Goal: Task Accomplishment & Management: Complete application form

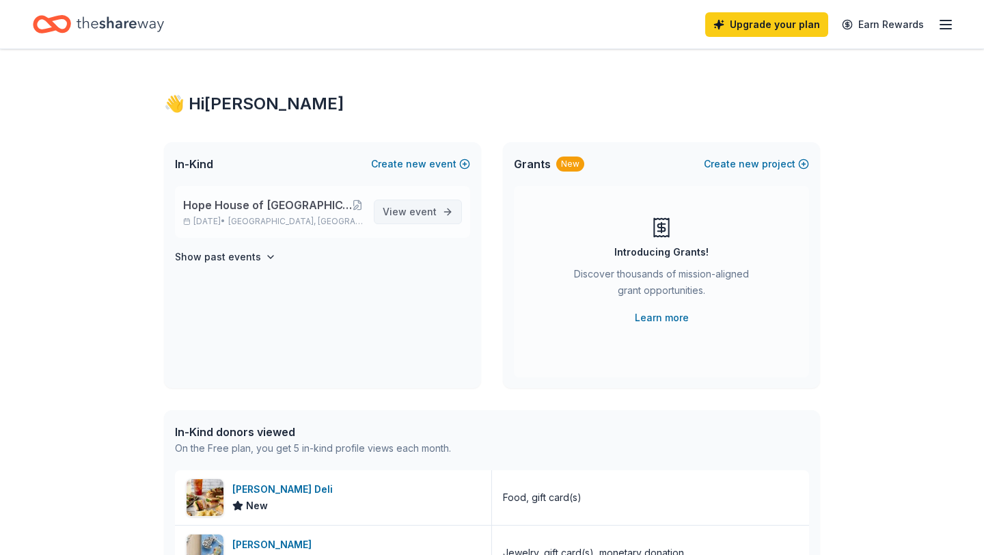
click at [407, 211] on span "View event" at bounding box center [410, 212] width 54 height 16
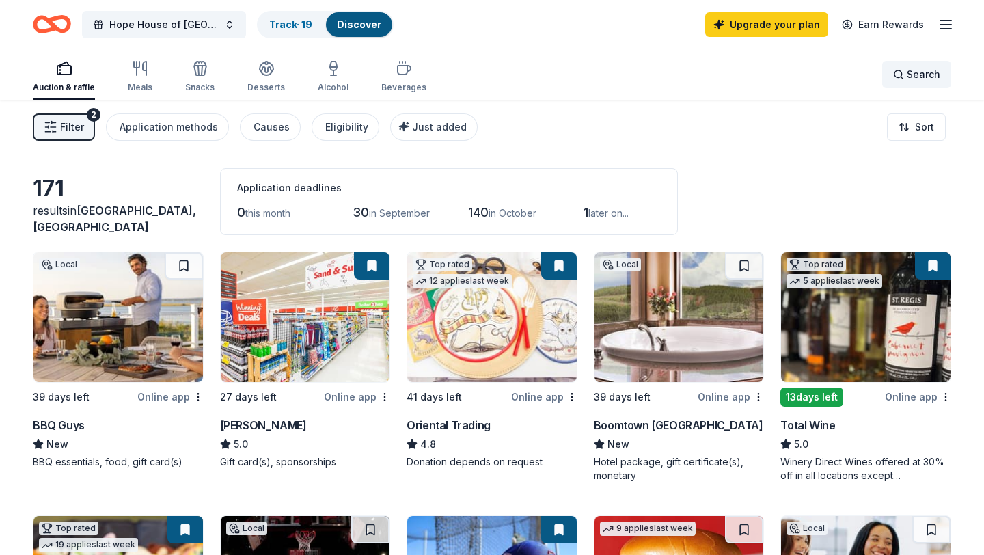
click at [915, 72] on span "Search" at bounding box center [923, 74] width 33 height 16
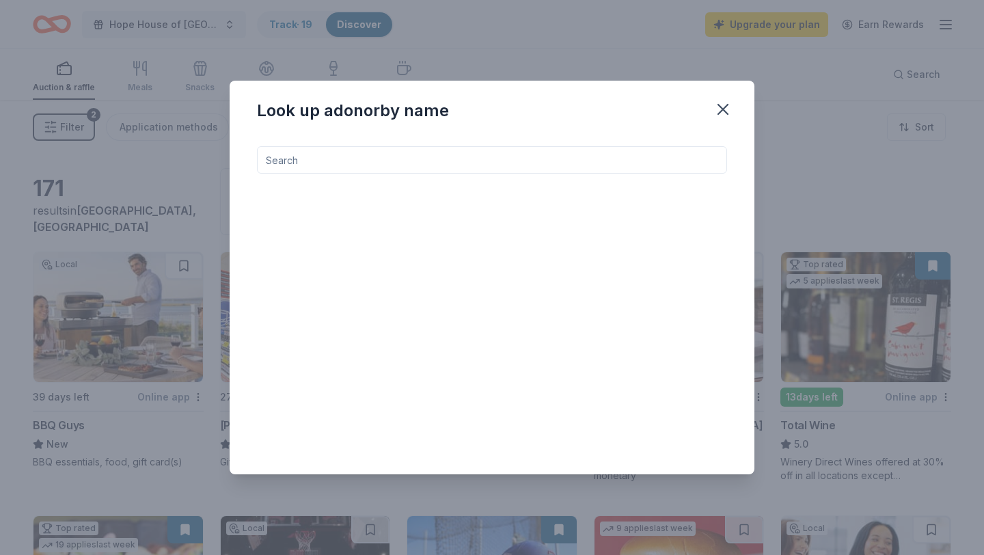
click at [575, 163] on input at bounding box center [492, 159] width 470 height 27
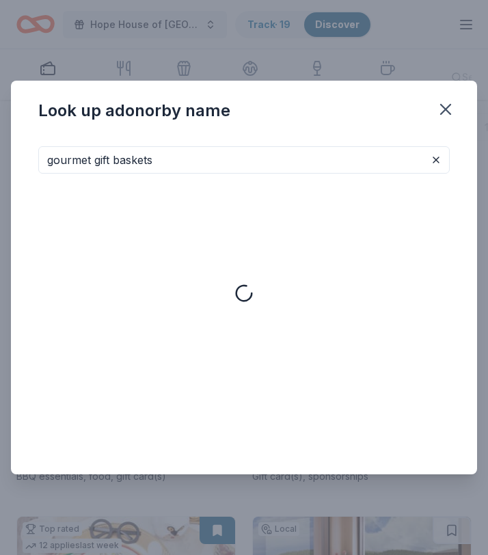
type input "gourmet gift baskets"
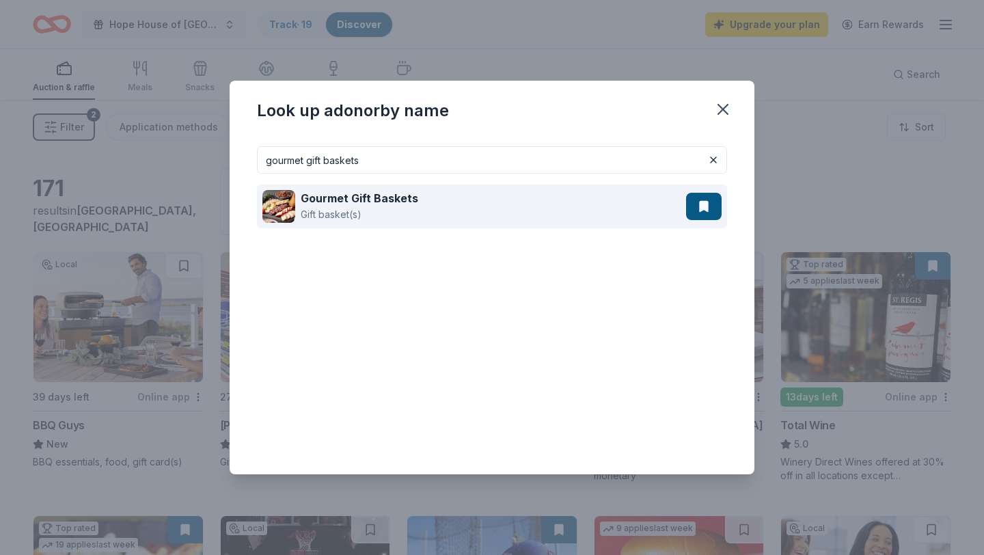
click at [376, 206] on div "Gourmet Gift Baskets" at bounding box center [360, 198] width 118 height 16
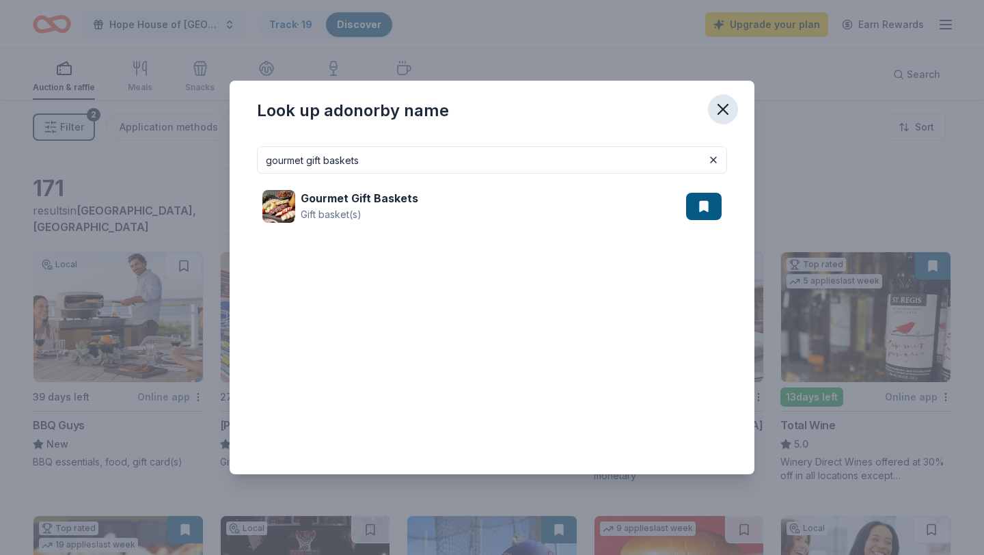
click at [719, 105] on icon "button" at bounding box center [722, 109] width 19 height 19
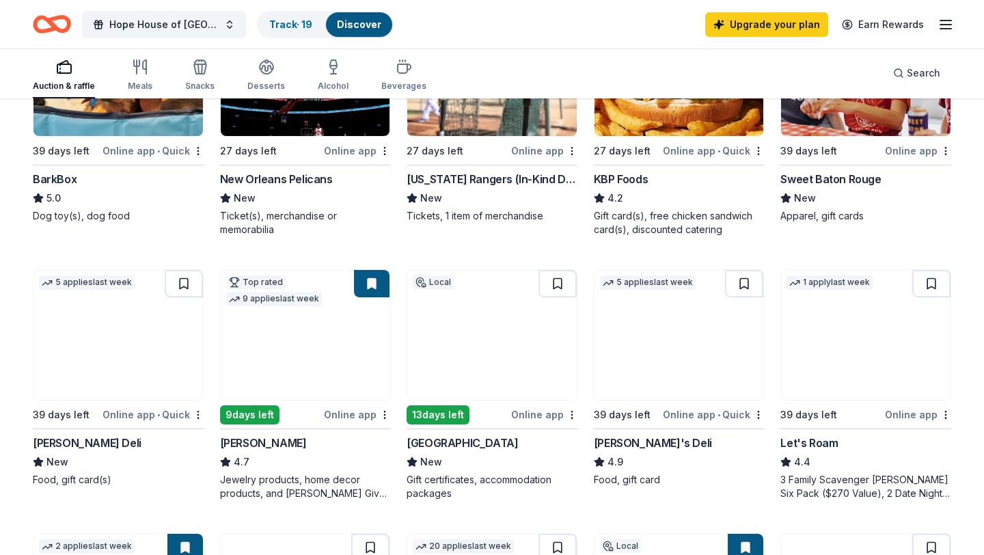
scroll to position [512, 0]
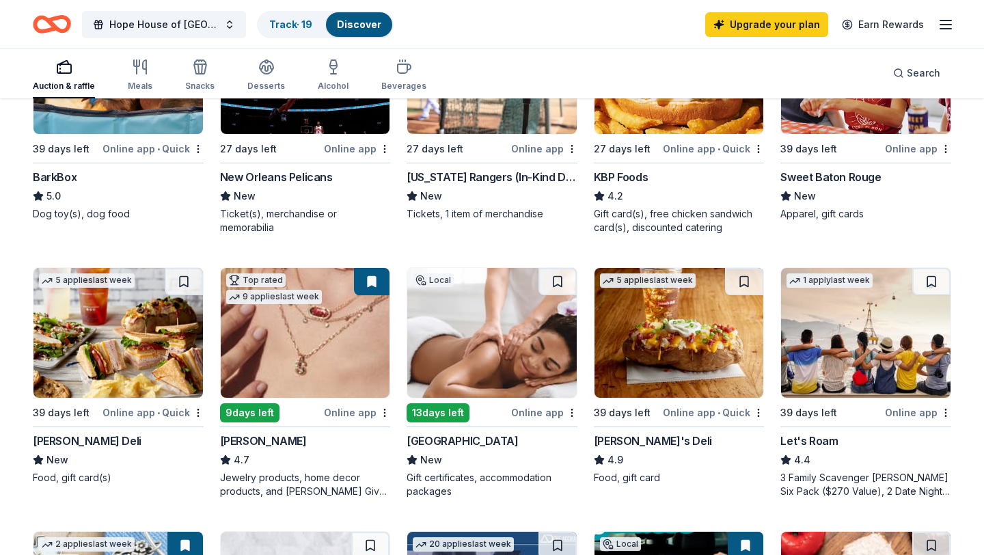
click at [517, 368] on img at bounding box center [491, 333] width 169 height 130
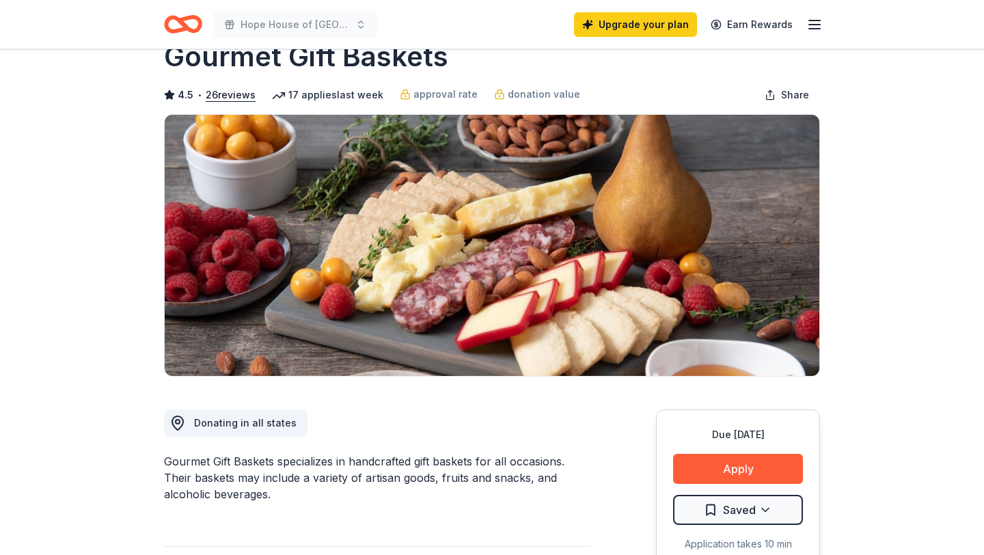
scroll to position [77, 0]
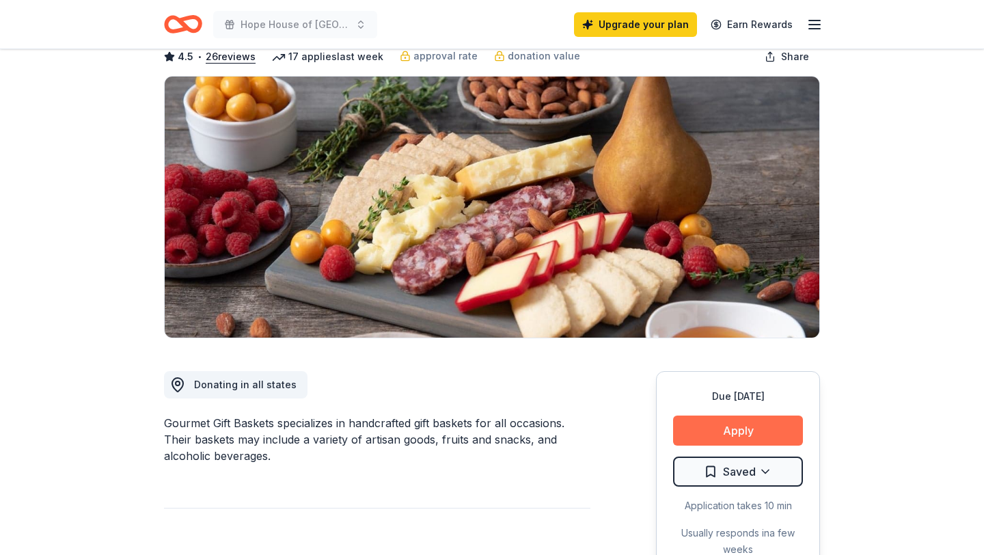
click at [748, 432] on button "Apply" at bounding box center [738, 430] width 130 height 30
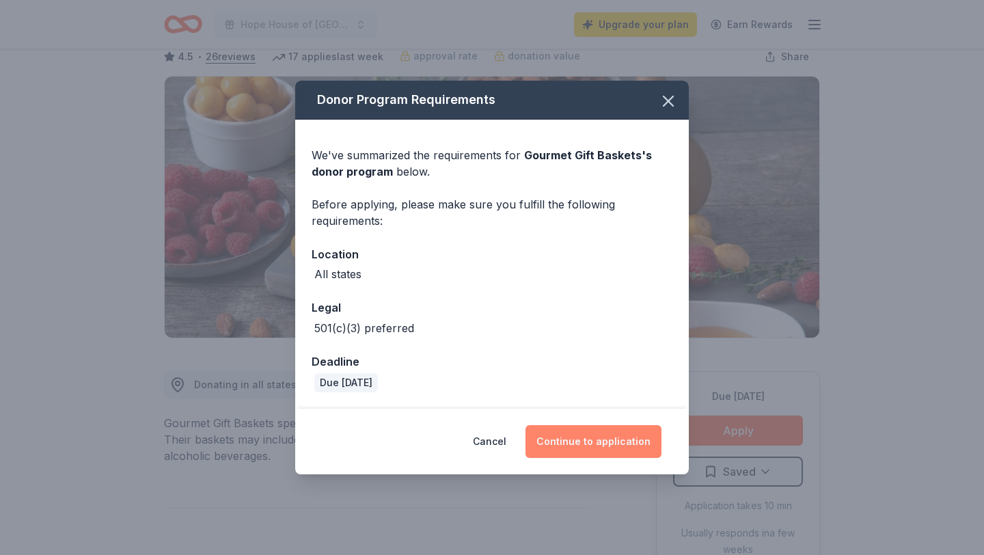
click at [590, 443] on button "Continue to application" at bounding box center [593, 441] width 136 height 33
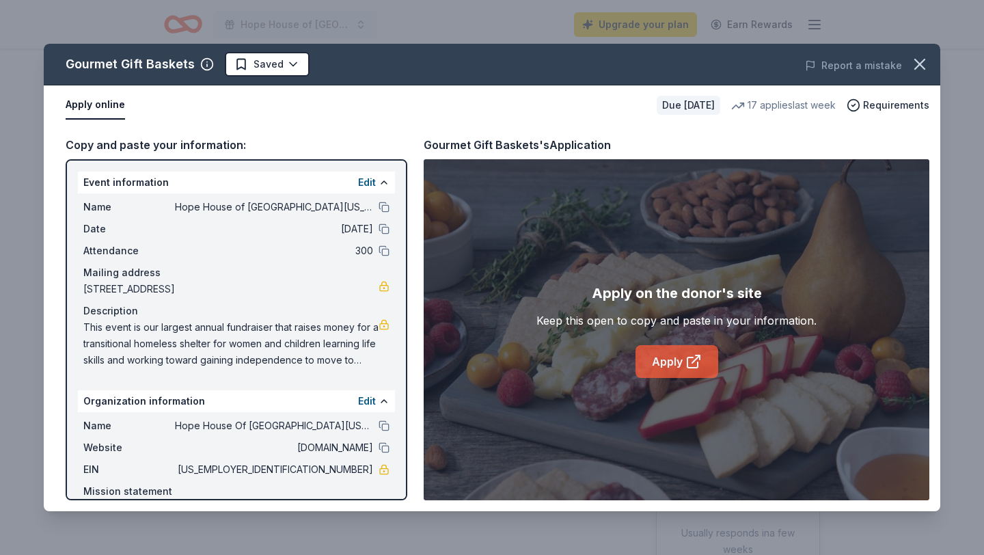
click at [691, 366] on icon at bounding box center [693, 361] width 16 height 16
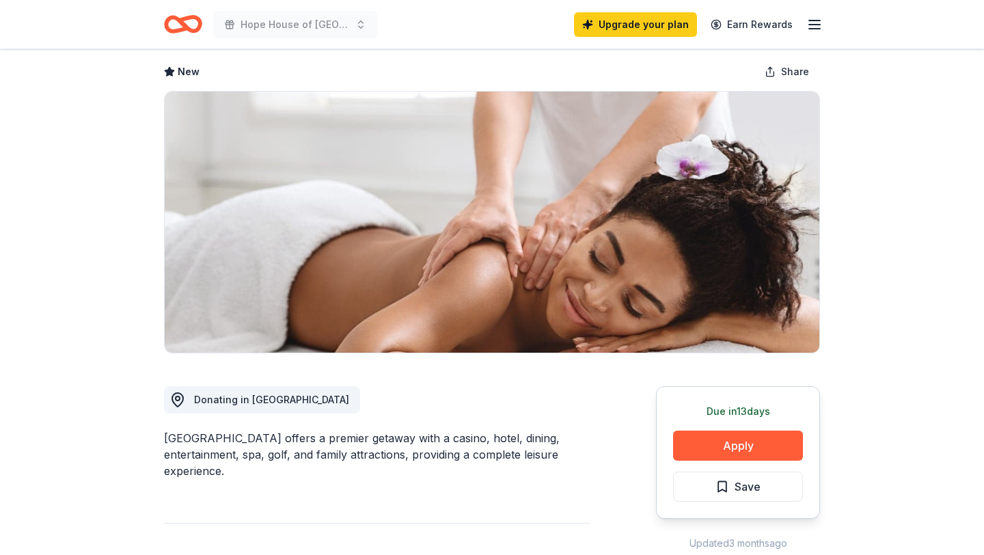
scroll to position [68, 0]
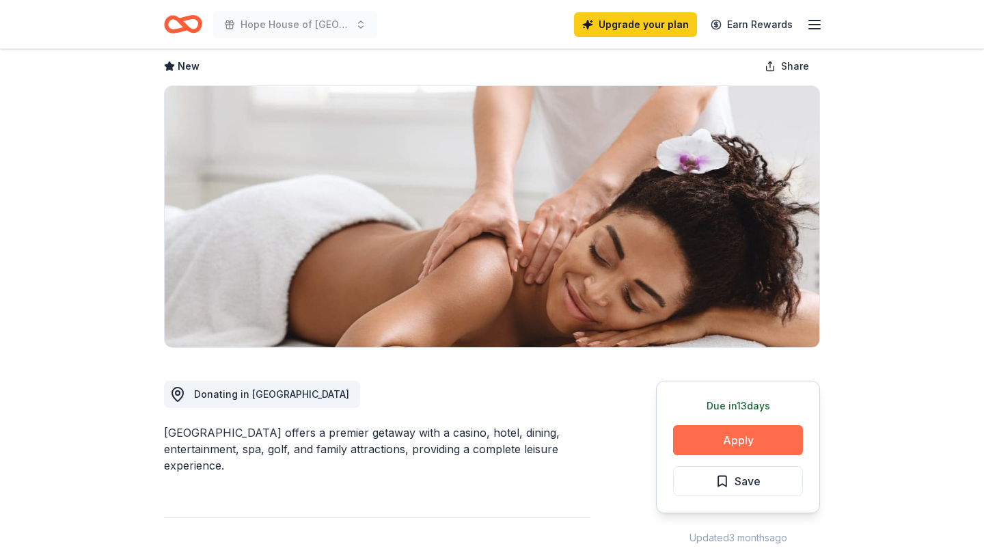
click at [754, 442] on button "Apply" at bounding box center [738, 440] width 130 height 30
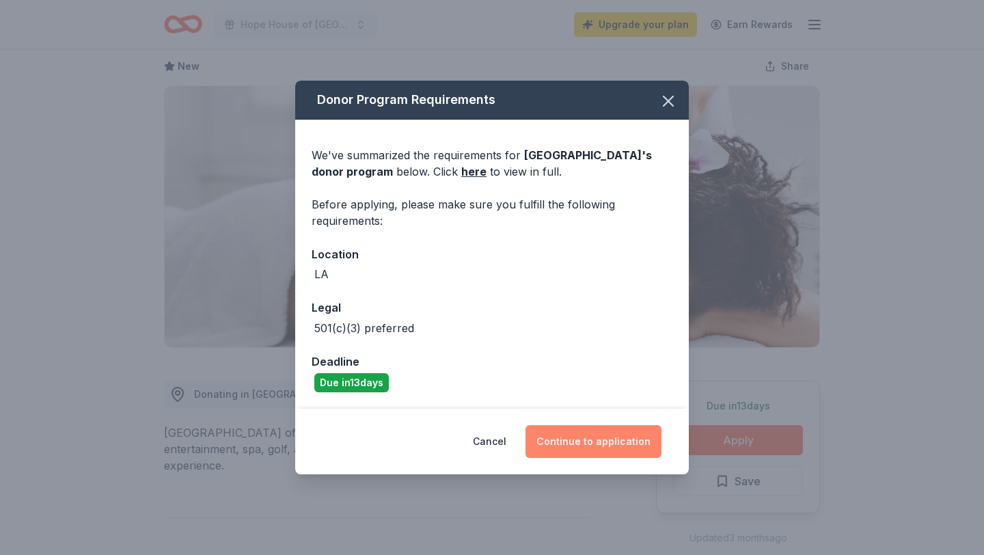
click at [629, 445] on button "Continue to application" at bounding box center [593, 441] width 136 height 33
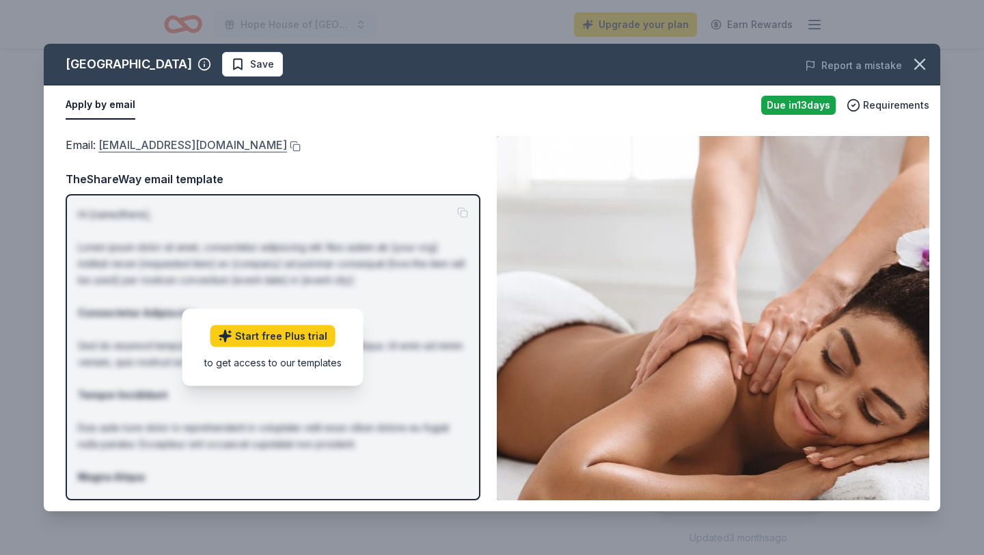
click at [271, 142] on link "[EMAIL_ADDRESS][DOMAIN_NAME]" at bounding box center [192, 145] width 189 height 18
